Goal: Transaction & Acquisition: Obtain resource

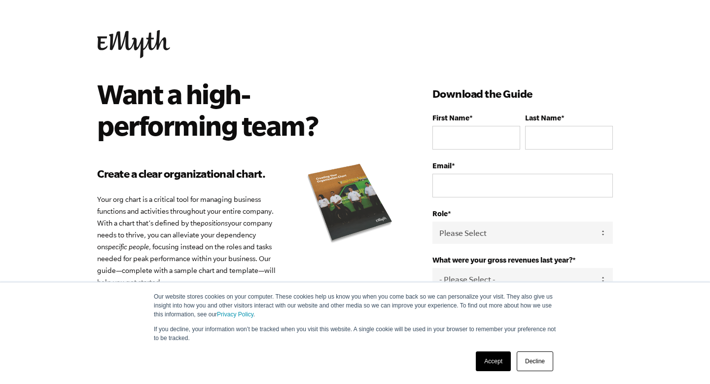
scroll to position [170, 0]
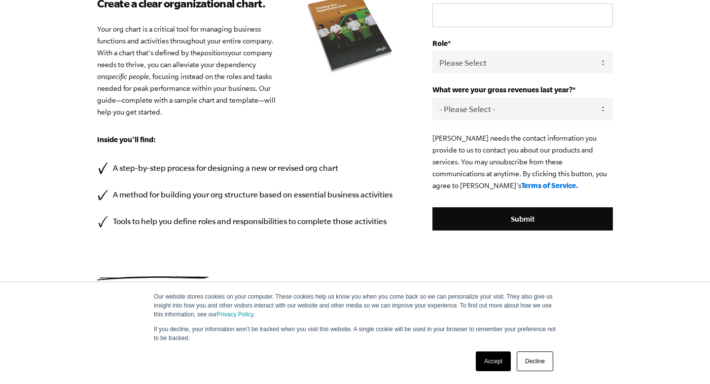
click at [492, 359] on link "Accept" at bounding box center [493, 361] width 35 height 20
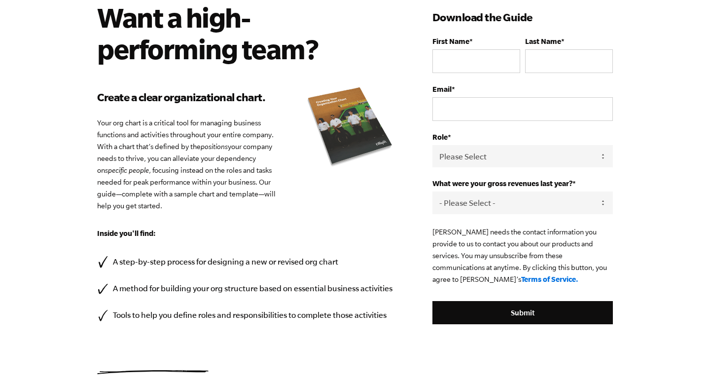
scroll to position [62, 0]
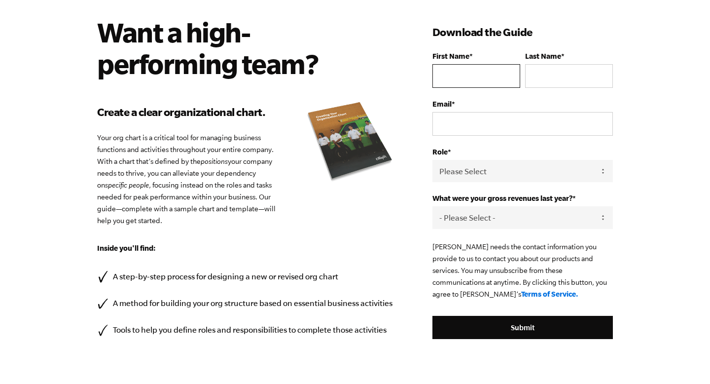
click at [482, 83] on input "First Name *" at bounding box center [476, 76] width 88 height 24
type input "[PERSON_NAME]"
type input "[PERSON_NAME][EMAIL_ADDRESS][DOMAIN_NAME]"
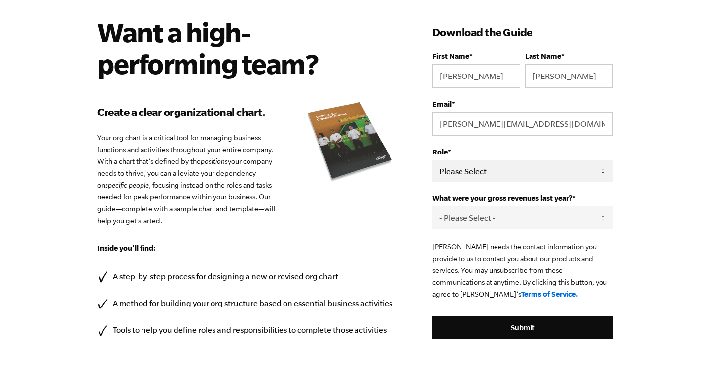
click at [467, 166] on select "Please Select Owner Partner / Co-Owner Executive Employee / Other" at bounding box center [522, 171] width 180 height 22
select select "Owner"
click at [432, 160] on select "Please Select Owner Partner / Co-Owner Executive Employee / Other" at bounding box center [522, 171] width 180 height 22
click at [465, 221] on select "- Please Select - 0-75K 76-150K 151-275K 276-500K 501-750K 751-1M 1-2.5M 2.5-5M…" at bounding box center [522, 217] width 180 height 22
select select "1-2.5M"
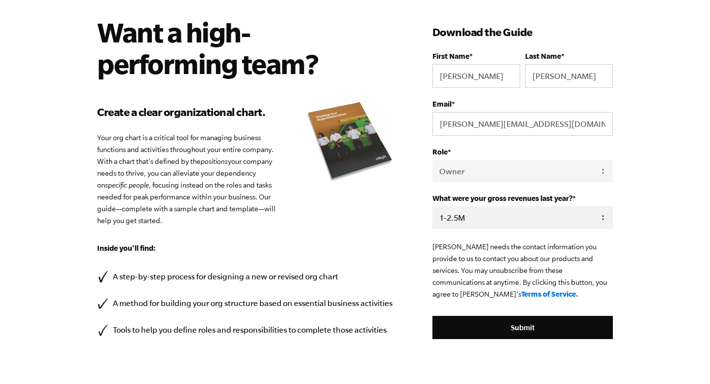
click at [432, 207] on select "- Please Select - 0-75K 76-150K 151-275K 276-500K 501-750K 751-1M 1-2.5M 2.5-5M…" at bounding box center [522, 217] width 180 height 22
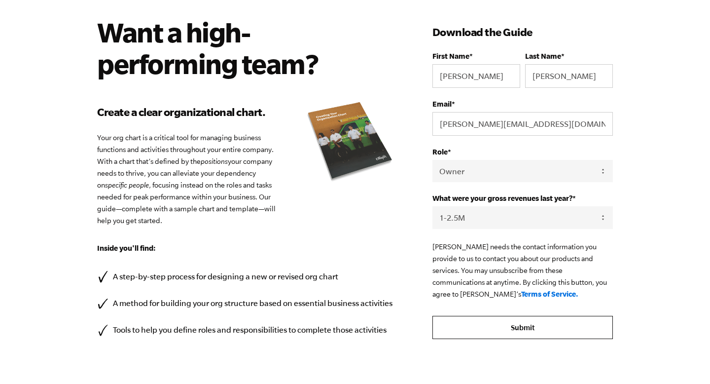
click at [473, 328] on input "Submit" at bounding box center [522, 328] width 180 height 24
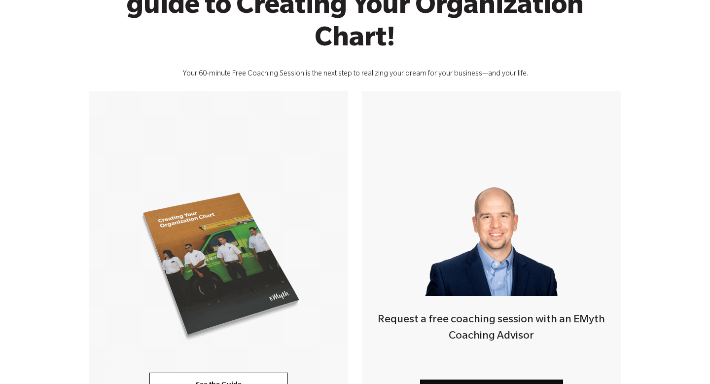
scroll to position [358, 0]
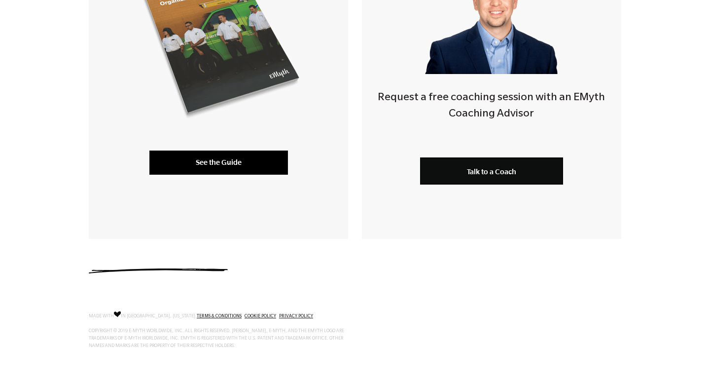
click at [224, 156] on link "See the Guide" at bounding box center [218, 162] width 139 height 24
